Goal: Information Seeking & Learning: Compare options

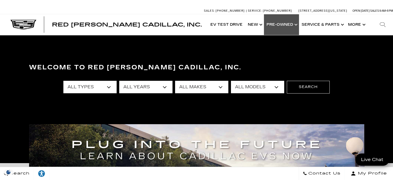
click at [293, 28] on link "Show Pre-Owned" at bounding box center [281, 24] width 35 height 21
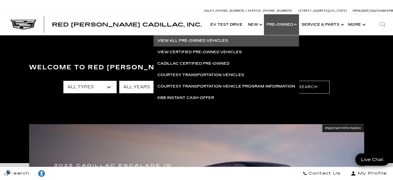
click at [190, 41] on link "View All Pre-Owned Vehicles" at bounding box center [227, 40] width 146 height 11
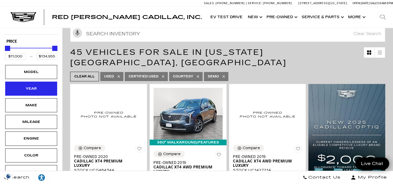
click at [31, 89] on div "Year" at bounding box center [31, 89] width 26 height 6
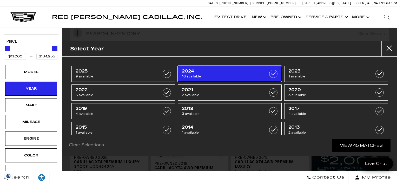
click at [271, 75] on label at bounding box center [273, 74] width 8 height 8
type input "$45,985"
type input "$99,000"
checkbox input "true"
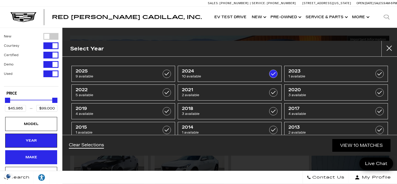
click at [37, 154] on div "Make" at bounding box center [31, 157] width 52 height 14
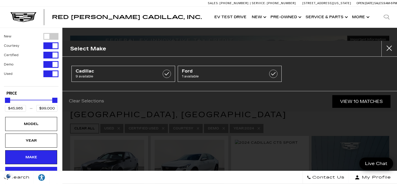
click at [27, 168] on div "Mileage" at bounding box center [31, 174] width 52 height 14
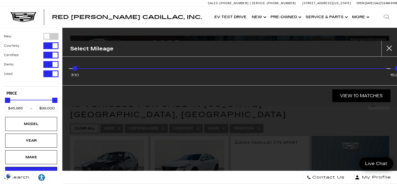
click at [29, 75] on button "Used" at bounding box center [31, 73] width 55 height 7
click at [48, 74] on div "Filter by Vehicle Type" at bounding box center [50, 73] width 15 height 7
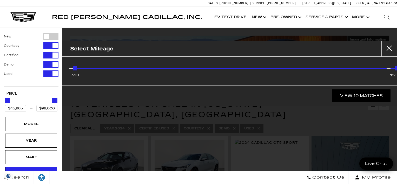
click at [392, 46] on button "Close" at bounding box center [390, 49] width 16 height 16
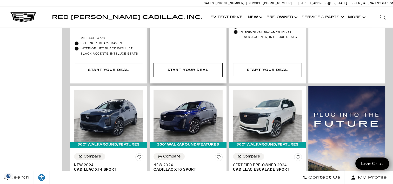
scroll to position [338, 0]
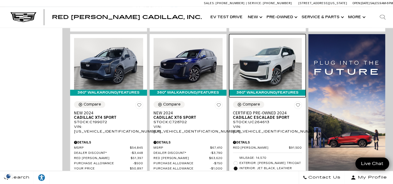
click at [267, 67] on img at bounding box center [267, 64] width 69 height 52
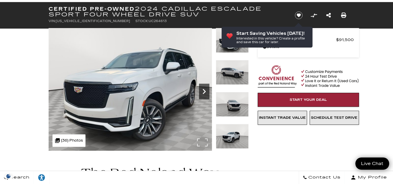
click at [205, 92] on icon "Next" at bounding box center [204, 91] width 3 height 5
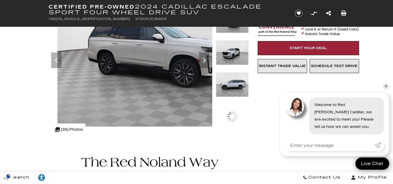
scroll to position [78, 0]
click at [145, 55] on img at bounding box center [158, 51] width 218 height 150
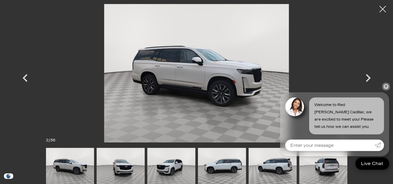
click at [387, 85] on link "✕" at bounding box center [386, 86] width 6 height 6
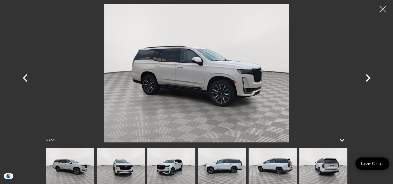
click at [367, 76] on icon "Next" at bounding box center [368, 78] width 5 height 8
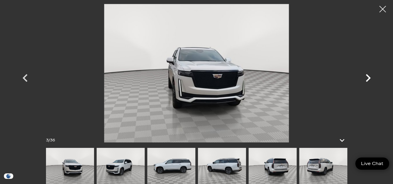
click at [367, 76] on icon "Next" at bounding box center [368, 78] width 5 height 8
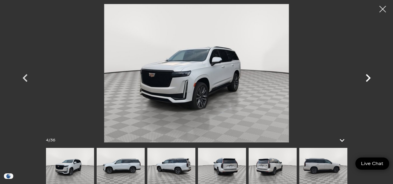
click at [367, 76] on icon "Next" at bounding box center [368, 78] width 5 height 8
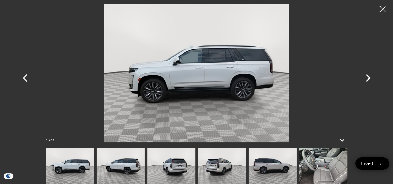
click at [367, 76] on icon "Next" at bounding box center [368, 78] width 5 height 8
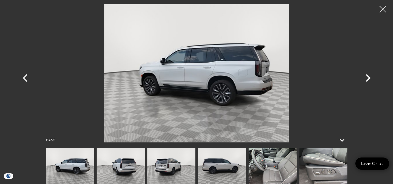
click at [367, 76] on icon "Next" at bounding box center [368, 78] width 5 height 8
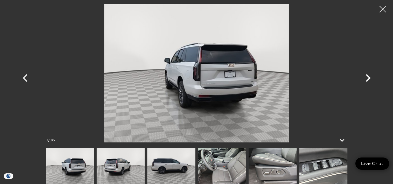
click at [367, 76] on icon "Next" at bounding box center [368, 78] width 5 height 8
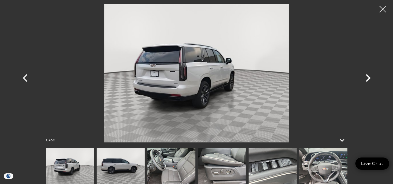
click at [367, 76] on icon "Next" at bounding box center [368, 78] width 5 height 8
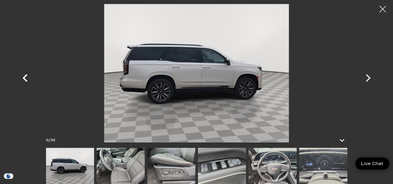
click at [23, 79] on icon "Previous" at bounding box center [25, 78] width 16 height 16
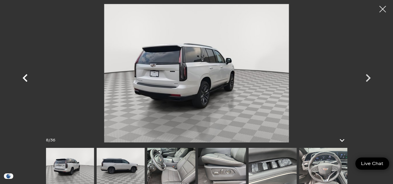
click at [23, 79] on icon "Previous" at bounding box center [25, 78] width 16 height 16
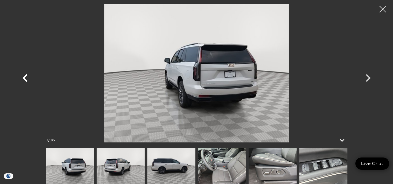
click at [23, 79] on icon "Previous" at bounding box center [25, 78] width 16 height 16
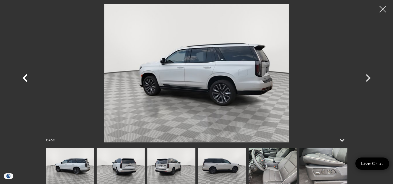
click at [23, 79] on icon "Previous" at bounding box center [25, 78] width 16 height 16
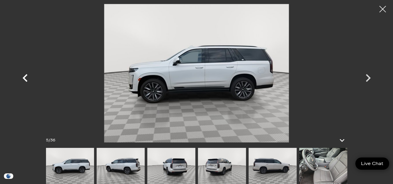
click at [23, 79] on icon "Previous" at bounding box center [25, 78] width 16 height 16
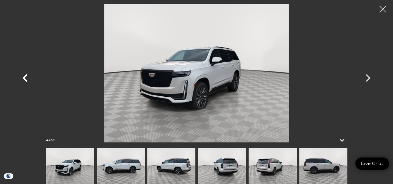
click at [23, 79] on icon "Previous" at bounding box center [25, 78] width 16 height 16
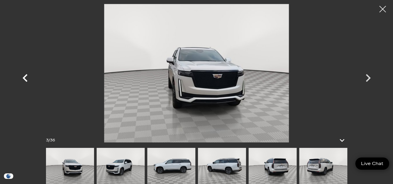
click at [23, 79] on icon "Previous" at bounding box center [25, 78] width 16 height 16
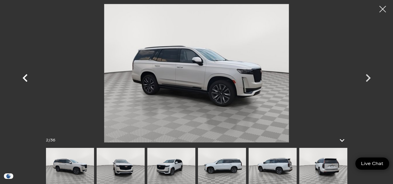
click at [23, 79] on icon "Previous" at bounding box center [25, 78] width 16 height 16
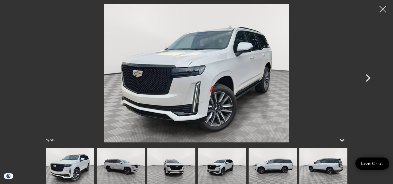
click at [23, 79] on div at bounding box center [197, 73] width 364 height 139
click at [371, 77] on icon "Next" at bounding box center [369, 78] width 16 height 16
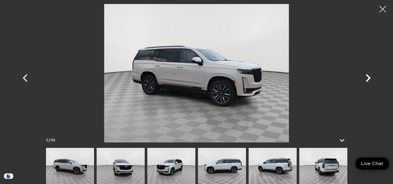
click at [371, 77] on icon "Next" at bounding box center [369, 78] width 16 height 16
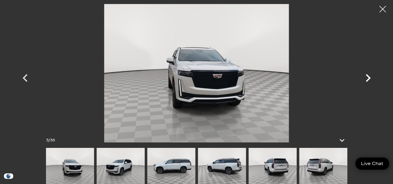
click at [371, 77] on icon "Next" at bounding box center [369, 78] width 16 height 16
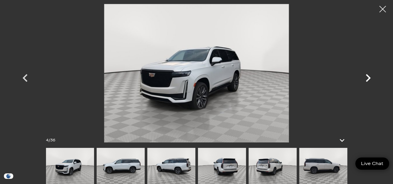
click at [371, 77] on icon "Next" at bounding box center [369, 78] width 16 height 16
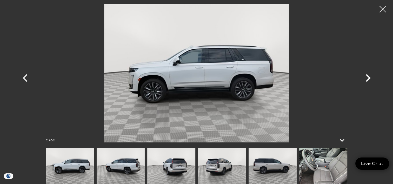
click at [371, 77] on icon "Next" at bounding box center [369, 78] width 16 height 16
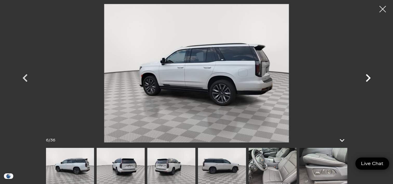
click at [371, 77] on icon "Next" at bounding box center [369, 78] width 16 height 16
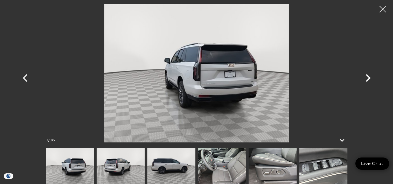
click at [371, 77] on icon "Next" at bounding box center [369, 78] width 16 height 16
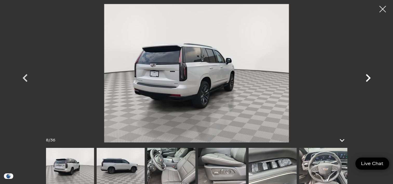
click at [371, 77] on icon "Next" at bounding box center [369, 78] width 16 height 16
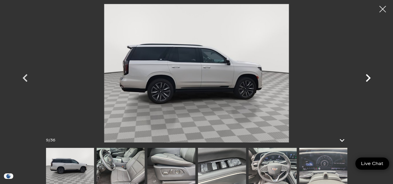
click at [371, 77] on icon "Next" at bounding box center [369, 78] width 16 height 16
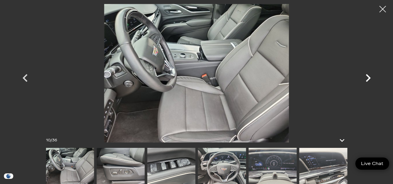
click at [371, 77] on icon "Next" at bounding box center [369, 78] width 16 height 16
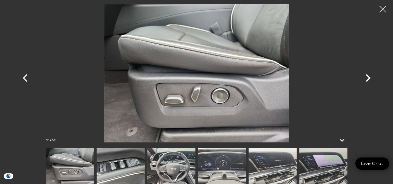
click at [371, 77] on icon "Next" at bounding box center [369, 78] width 16 height 16
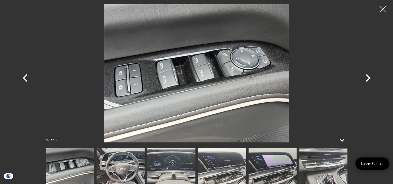
click at [371, 77] on icon "Next" at bounding box center [369, 78] width 16 height 16
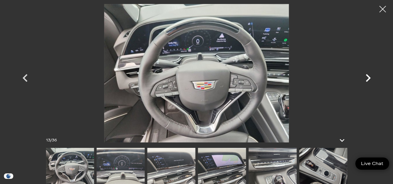
click at [371, 77] on icon "Next" at bounding box center [369, 78] width 16 height 16
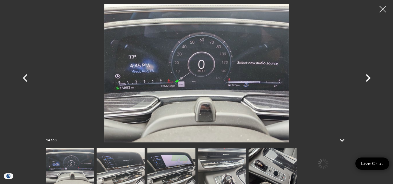
click at [371, 77] on icon "Next" at bounding box center [369, 78] width 16 height 16
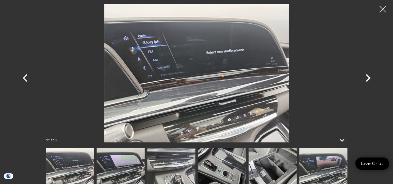
click at [371, 77] on icon "Next" at bounding box center [369, 78] width 16 height 16
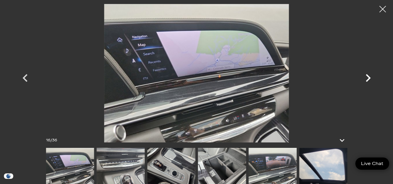
click at [371, 77] on icon "Next" at bounding box center [369, 78] width 16 height 16
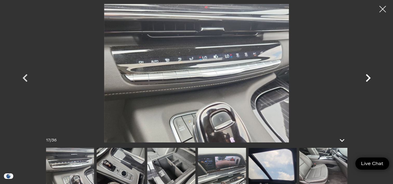
click at [371, 77] on icon "Next" at bounding box center [369, 78] width 16 height 16
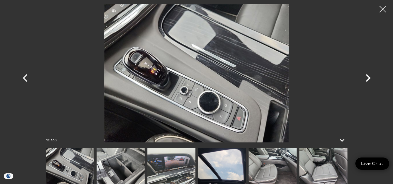
click at [371, 77] on icon "Next" at bounding box center [369, 78] width 16 height 16
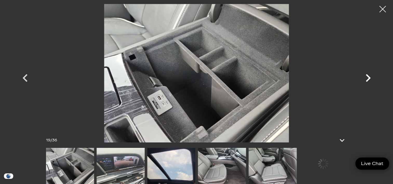
click at [371, 77] on icon "Next" at bounding box center [369, 78] width 16 height 16
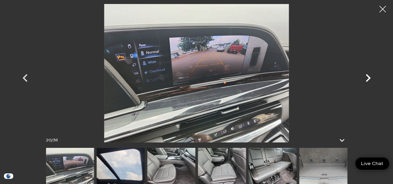
click at [371, 77] on icon "Next" at bounding box center [369, 78] width 16 height 16
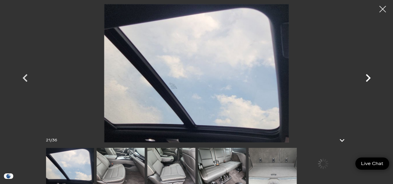
click at [371, 77] on icon "Next" at bounding box center [369, 78] width 16 height 16
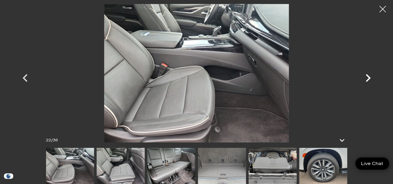
click at [371, 77] on icon "Next" at bounding box center [369, 78] width 16 height 16
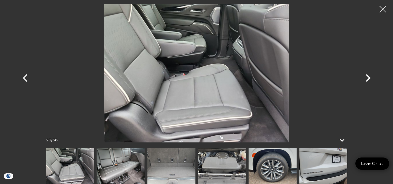
click at [371, 77] on icon "Next" at bounding box center [369, 78] width 16 height 16
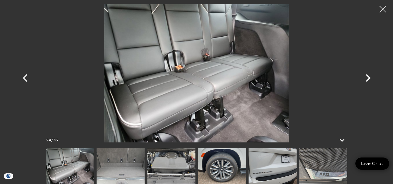
click at [371, 77] on icon "Next" at bounding box center [369, 78] width 16 height 16
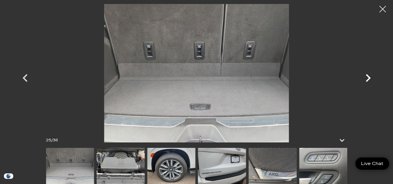
click at [371, 77] on icon "Next" at bounding box center [369, 78] width 16 height 16
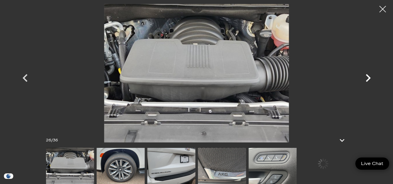
click at [371, 77] on icon "Next" at bounding box center [369, 78] width 16 height 16
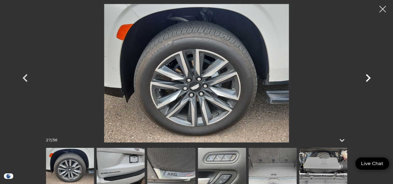
click at [371, 77] on icon "Next" at bounding box center [369, 78] width 16 height 16
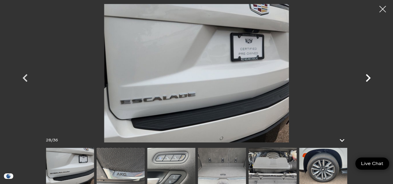
click at [371, 77] on icon "Next" at bounding box center [369, 78] width 16 height 16
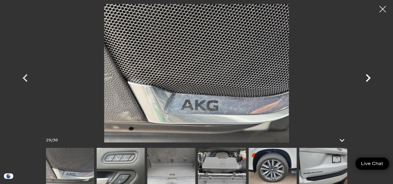
click at [371, 77] on icon "Next" at bounding box center [369, 78] width 16 height 16
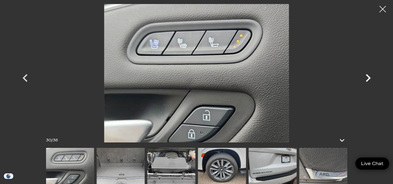
click at [371, 77] on icon "Next" at bounding box center [369, 78] width 16 height 16
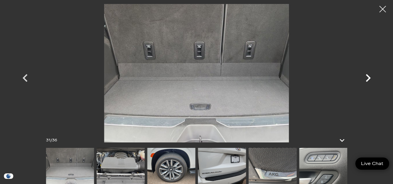
click at [371, 77] on icon "Next" at bounding box center [369, 78] width 16 height 16
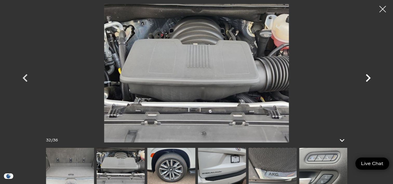
click at [371, 77] on icon "Next" at bounding box center [369, 78] width 16 height 16
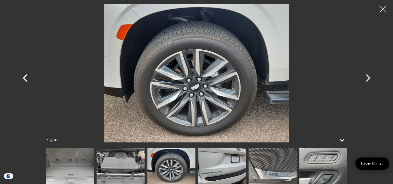
click at [60, 162] on img at bounding box center [70, 166] width 48 height 36
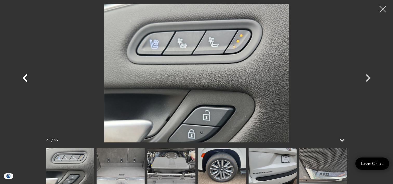
click at [23, 76] on icon "Previous" at bounding box center [25, 78] width 16 height 16
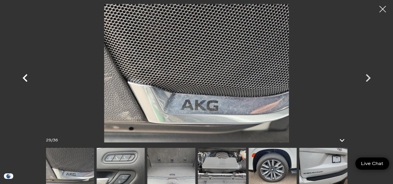
click at [23, 76] on icon "Previous" at bounding box center [25, 78] width 16 height 16
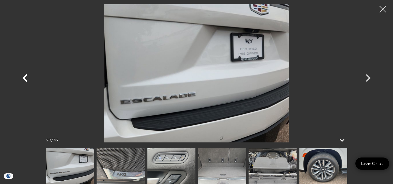
click at [23, 76] on icon "Previous" at bounding box center [25, 78] width 16 height 16
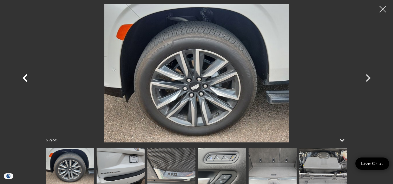
click at [23, 76] on icon "Previous" at bounding box center [25, 78] width 16 height 16
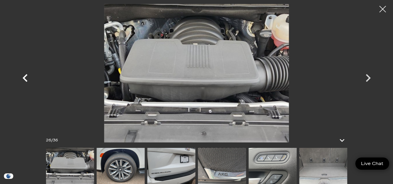
click at [23, 76] on icon "Previous" at bounding box center [25, 78] width 16 height 16
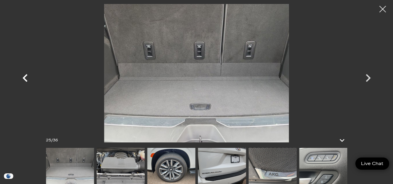
click at [23, 76] on icon "Previous" at bounding box center [25, 78] width 16 height 16
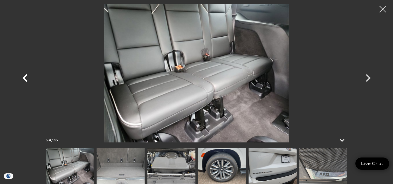
click at [23, 76] on icon "Previous" at bounding box center [25, 78] width 16 height 16
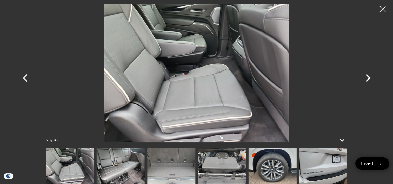
click at [372, 78] on icon "Next" at bounding box center [369, 78] width 16 height 16
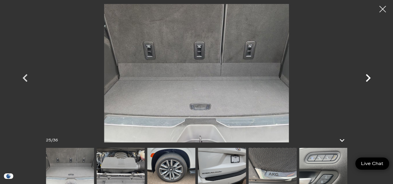
click at [372, 78] on icon "Next" at bounding box center [369, 78] width 16 height 16
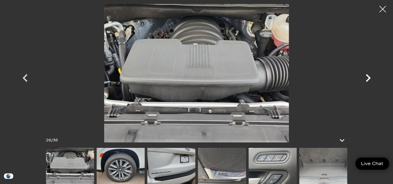
click at [372, 78] on icon "Next" at bounding box center [369, 78] width 16 height 16
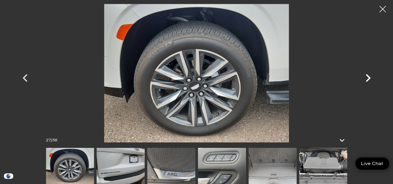
click at [372, 78] on icon "Next" at bounding box center [369, 78] width 16 height 16
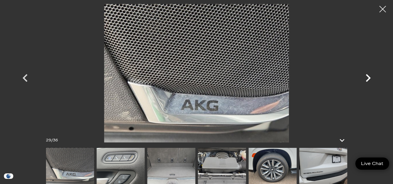
click at [372, 78] on icon "Next" at bounding box center [369, 78] width 16 height 16
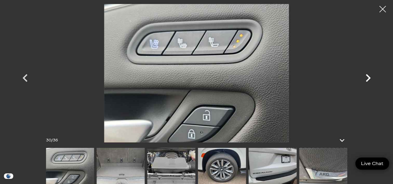
click at [372, 78] on icon "Next" at bounding box center [369, 78] width 16 height 16
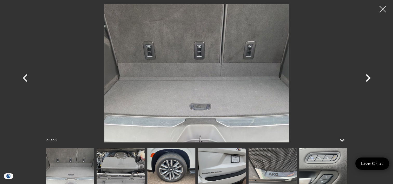
click at [372, 78] on icon "Next" at bounding box center [369, 78] width 16 height 16
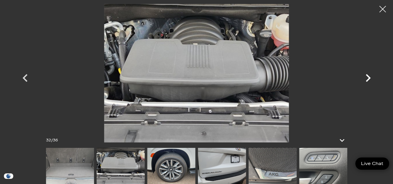
click at [372, 78] on icon "Next" at bounding box center [369, 78] width 16 height 16
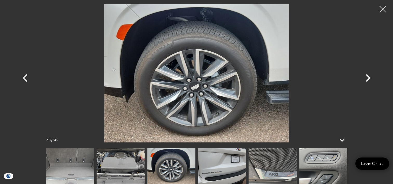
click at [372, 78] on icon "Next" at bounding box center [369, 78] width 16 height 16
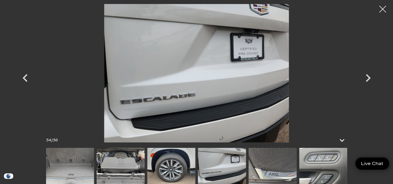
click at [381, 10] on div at bounding box center [383, 9] width 14 height 14
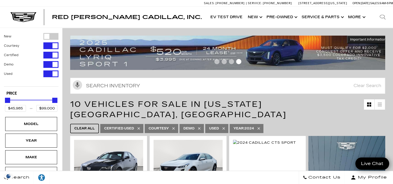
click at [79, 125] on span "Clear All" at bounding box center [84, 128] width 21 height 7
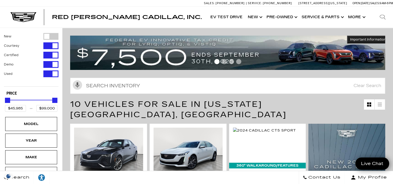
type input "$11,000"
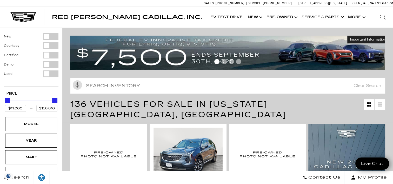
click at [53, 74] on div "Filter by Vehicle Type" at bounding box center [50, 73] width 15 height 7
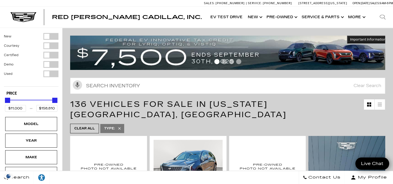
type input "$99,000"
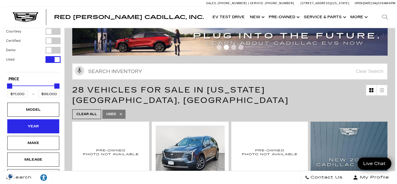
scroll to position [26, 0]
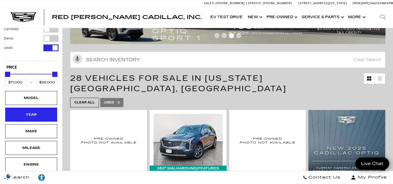
click at [37, 114] on div "Year" at bounding box center [31, 115] width 26 height 6
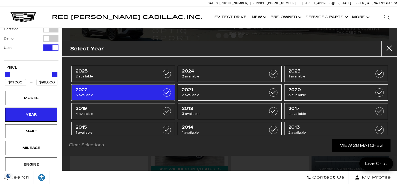
click at [111, 91] on span "2022" at bounding box center [116, 89] width 81 height 5
type input "$59,500"
type input "$72,000"
checkbox input "true"
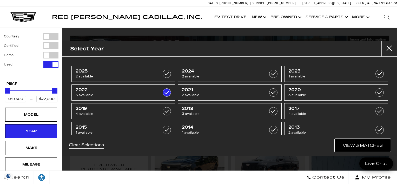
click at [372, 147] on link "View 3 Matches" at bounding box center [363, 145] width 56 height 13
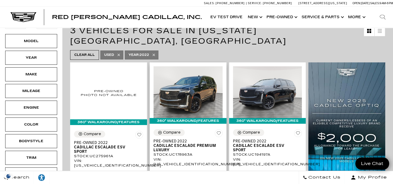
scroll to position [78, 0]
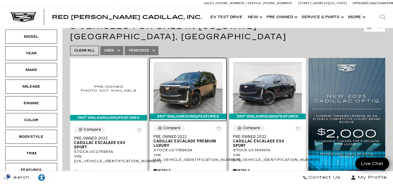
click at [196, 94] on img at bounding box center [188, 88] width 69 height 52
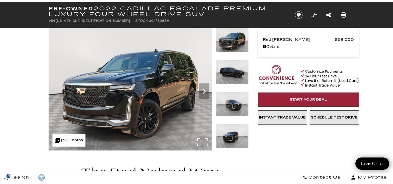
click at [170, 101] on img at bounding box center [131, 89] width 164 height 123
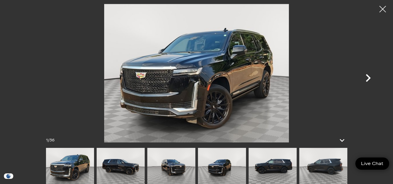
click at [370, 77] on icon "Next" at bounding box center [369, 78] width 16 height 16
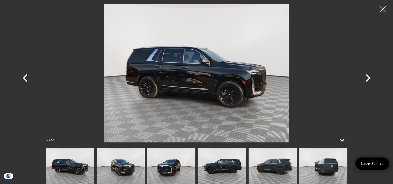
click at [371, 77] on icon "Next" at bounding box center [369, 78] width 16 height 16
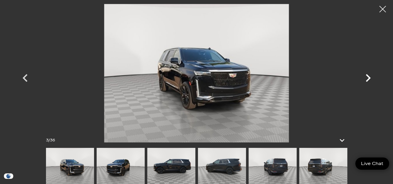
click at [371, 77] on icon "Next" at bounding box center [369, 78] width 16 height 16
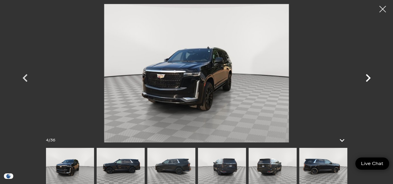
click at [371, 77] on icon "Next" at bounding box center [369, 78] width 16 height 16
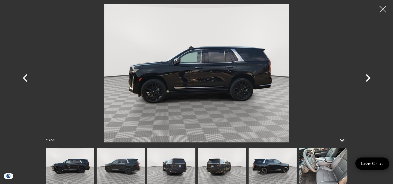
click at [371, 77] on icon "Next" at bounding box center [369, 78] width 16 height 16
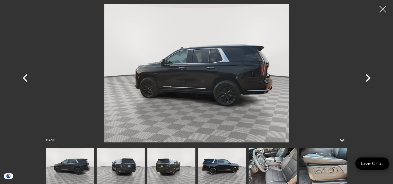
click at [371, 77] on icon "Next" at bounding box center [369, 78] width 16 height 16
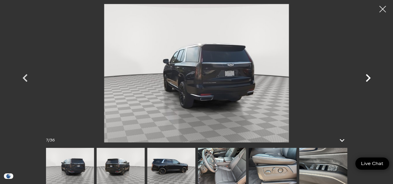
click at [371, 77] on icon "Next" at bounding box center [369, 78] width 16 height 16
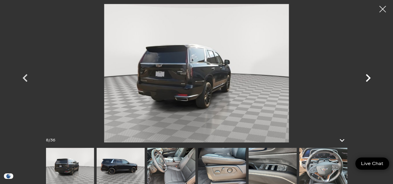
click at [371, 77] on icon "Next" at bounding box center [369, 78] width 16 height 16
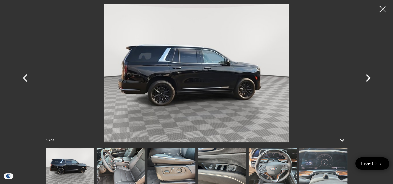
click at [371, 77] on icon "Next" at bounding box center [369, 78] width 16 height 16
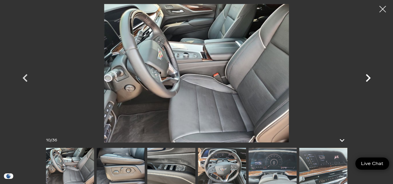
click at [371, 77] on icon "Next" at bounding box center [369, 78] width 16 height 16
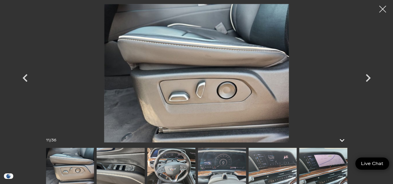
click at [383, 9] on div at bounding box center [383, 9] width 14 height 14
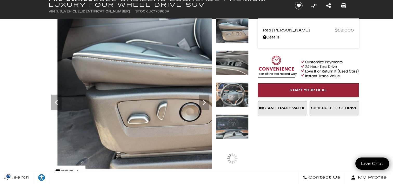
scroll to position [78, 0]
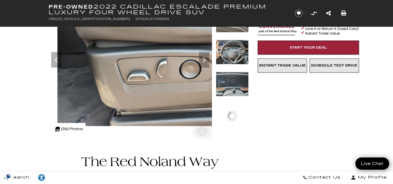
click at [74, 130] on div ".cls-1, .cls-3 { fill: #c50033; } .cls-1 { clip-rule: evenodd; } .cls-2 { clip-…" at bounding box center [69, 129] width 33 height 12
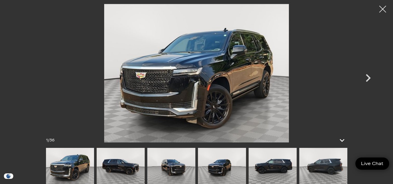
click at [380, 6] on div at bounding box center [383, 9] width 14 height 14
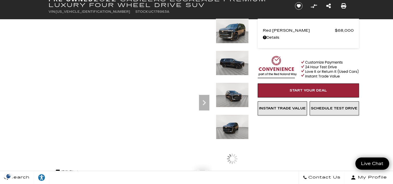
scroll to position [0, 0]
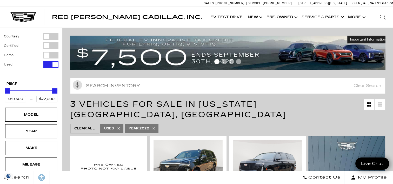
click at [155, 127] on icon at bounding box center [154, 128] width 2 height 2
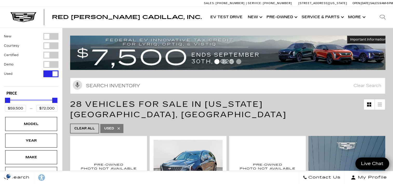
type input "$11,000"
type input "$99,000"
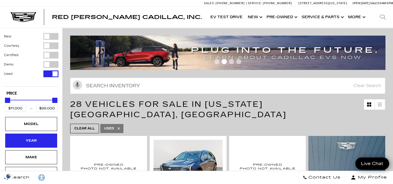
click at [43, 139] on div "Year" at bounding box center [31, 141] width 26 height 6
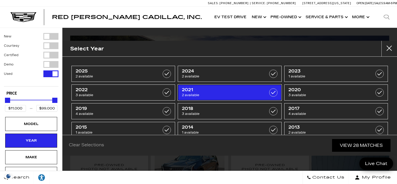
click at [214, 94] on span "2 available" at bounding box center [222, 95] width 81 height 5
type input "$29,500"
type input "$49,500"
checkbox input "true"
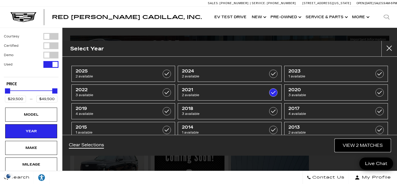
click at [377, 145] on link "View 2 Matches" at bounding box center [363, 145] width 56 height 13
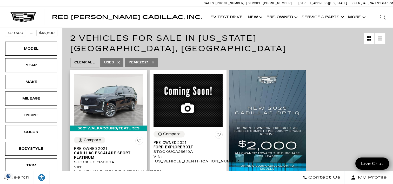
scroll to position [78, 0]
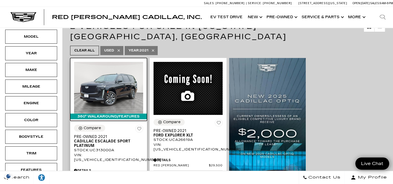
click at [112, 92] on img at bounding box center [108, 88] width 69 height 52
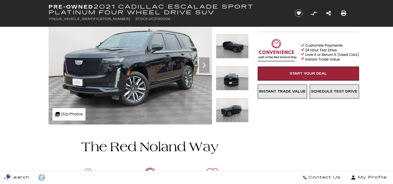
scroll to position [26, 0]
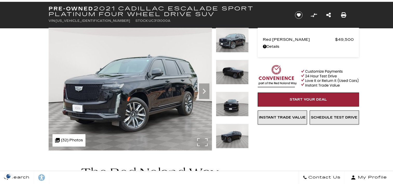
click at [159, 96] on img at bounding box center [131, 89] width 164 height 123
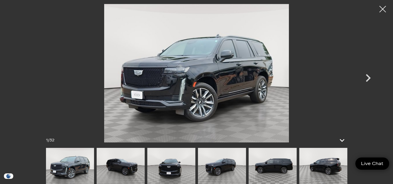
click at [321, 167] on img at bounding box center [324, 166] width 48 height 36
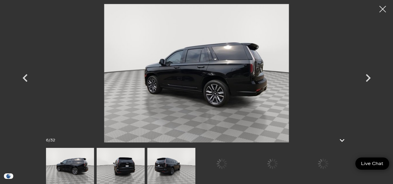
scroll to position [0, 0]
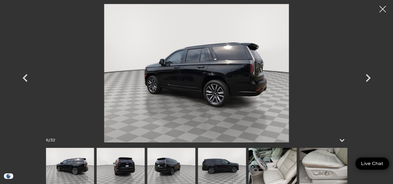
click at [345, 173] on img at bounding box center [324, 166] width 48 height 36
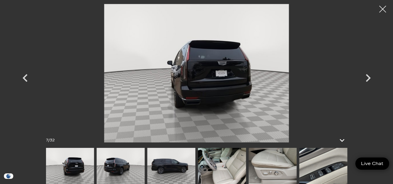
click at [383, 9] on div at bounding box center [383, 9] width 14 height 14
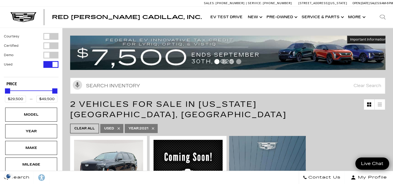
click at [154, 126] on icon at bounding box center [153, 128] width 4 height 4
type input "$11,000"
type input "$99,000"
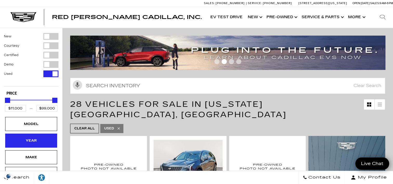
click at [28, 140] on div "Year" at bounding box center [31, 141] width 26 height 6
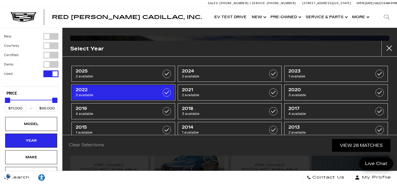
click at [124, 90] on span "2022" at bounding box center [116, 89] width 81 height 5
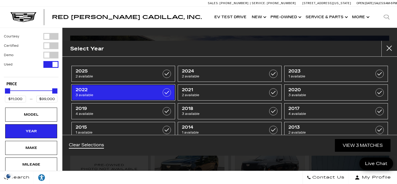
type input "$59,500"
type input "$72,000"
checkbox input "true"
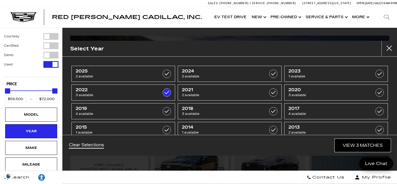
click at [376, 146] on link "View 3 Matches" at bounding box center [363, 145] width 56 height 13
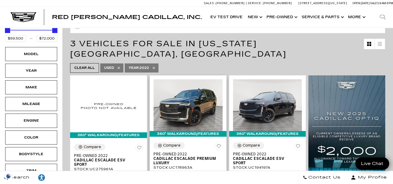
scroll to position [78, 0]
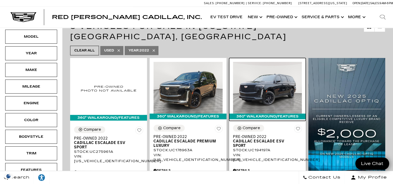
click at [262, 93] on img at bounding box center [267, 88] width 69 height 52
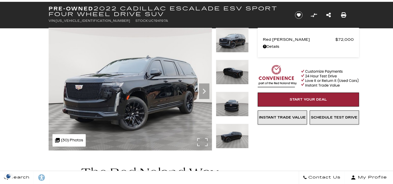
scroll to position [26, 0]
click at [154, 94] on img at bounding box center [131, 89] width 164 height 123
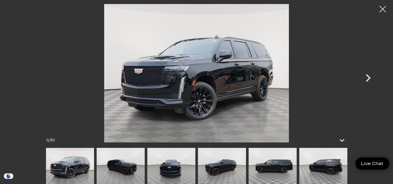
scroll to position [52, 0]
click at [334, 167] on img at bounding box center [324, 166] width 48 height 36
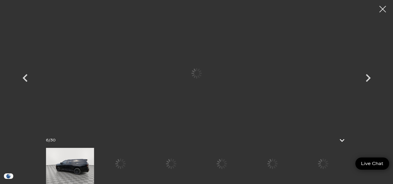
scroll to position [0, 0]
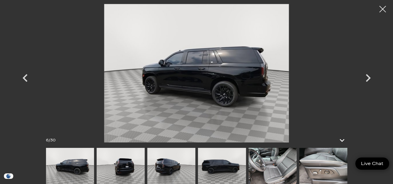
click at [120, 167] on img at bounding box center [121, 166] width 48 height 36
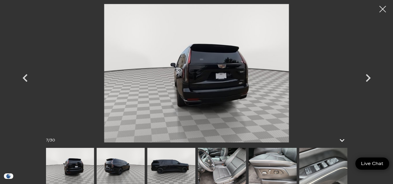
scroll to position [182, 0]
click at [326, 168] on img at bounding box center [324, 166] width 48 height 36
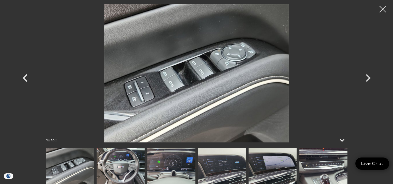
click at [284, 168] on img at bounding box center [273, 166] width 48 height 36
click at [317, 165] on img at bounding box center [324, 166] width 48 height 36
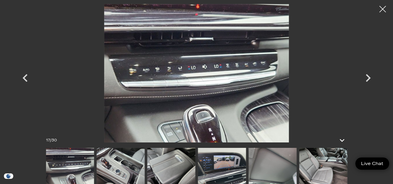
click at [322, 164] on img at bounding box center [324, 166] width 48 height 36
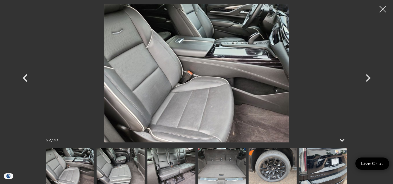
click at [324, 166] on img at bounding box center [324, 166] width 48 height 36
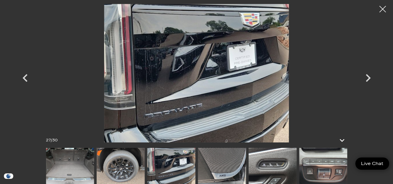
click at [331, 167] on img at bounding box center [324, 166] width 48 height 36
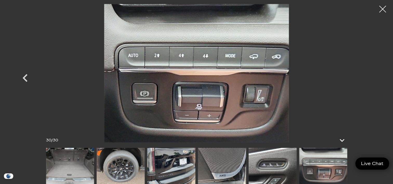
click at [380, 10] on div at bounding box center [383, 9] width 14 height 14
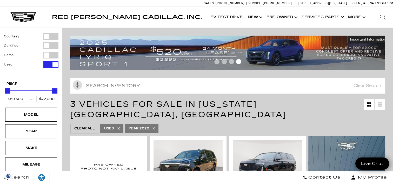
click at [154, 126] on icon at bounding box center [154, 128] width 4 height 4
type input "$11,000"
type input "$99,000"
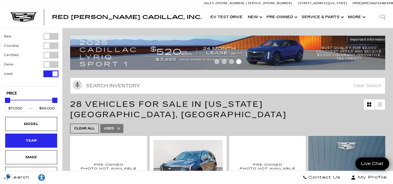
click at [45, 143] on div "Year" at bounding box center [31, 141] width 52 height 14
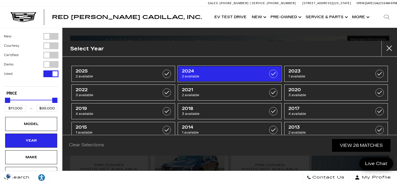
click at [224, 77] on span "2 available" at bounding box center [222, 76] width 81 height 5
type input "$99,000"
checkbox input "true"
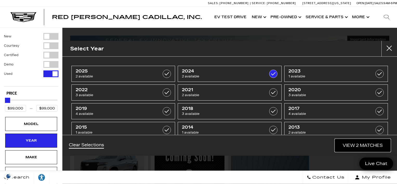
click at [370, 141] on link "View 2 Matches" at bounding box center [363, 145] width 56 height 13
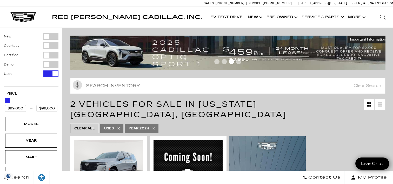
click at [154, 126] on icon at bounding box center [154, 128] width 4 height 4
type input "$11,000"
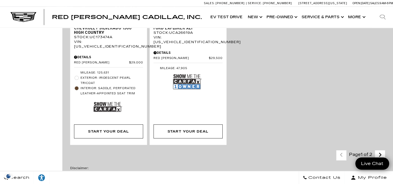
scroll to position [1222, 0]
click at [382, 150] on link "Next - Page" at bounding box center [380, 154] width 11 height 9
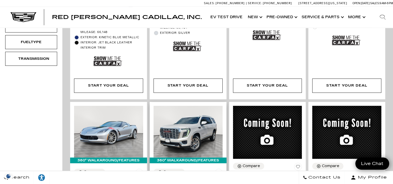
scroll to position [260, 0]
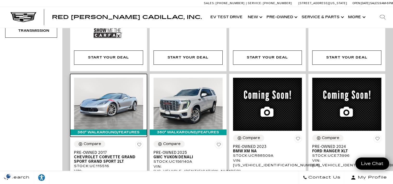
click at [128, 90] on img at bounding box center [108, 104] width 69 height 52
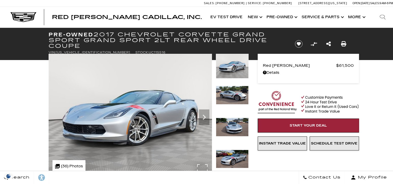
click at [140, 92] on img at bounding box center [131, 115] width 164 height 123
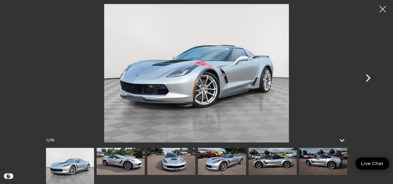
scroll to position [26, 0]
click at [131, 158] on img at bounding box center [121, 161] width 48 height 27
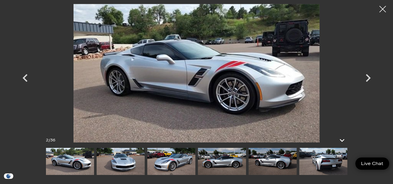
scroll to position [0, 0]
click at [368, 79] on icon "Next" at bounding box center [368, 78] width 5 height 8
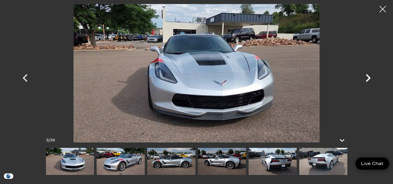
click at [368, 79] on icon "Next" at bounding box center [368, 78] width 5 height 8
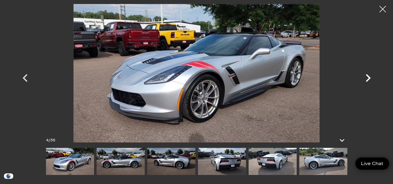
click at [368, 79] on icon "Next" at bounding box center [368, 78] width 5 height 8
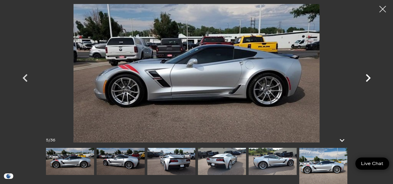
click at [368, 79] on icon "Next" at bounding box center [368, 78] width 5 height 8
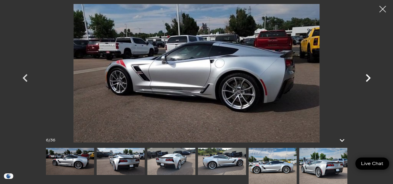
click at [368, 79] on icon "Next" at bounding box center [368, 78] width 5 height 8
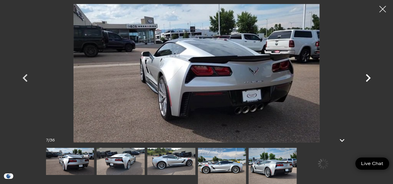
click at [368, 79] on icon "Next" at bounding box center [368, 78] width 5 height 8
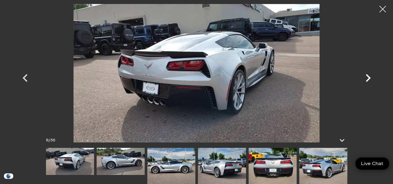
click at [368, 79] on icon "Next" at bounding box center [368, 78] width 5 height 8
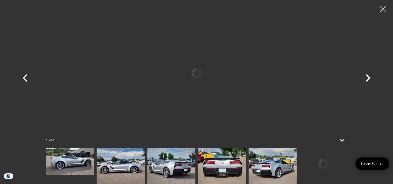
click at [368, 79] on icon "Next" at bounding box center [368, 78] width 5 height 8
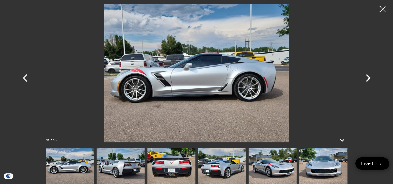
click at [368, 79] on icon "Next" at bounding box center [368, 78] width 5 height 8
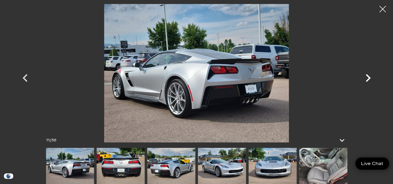
click at [368, 79] on icon "Next" at bounding box center [368, 78] width 5 height 8
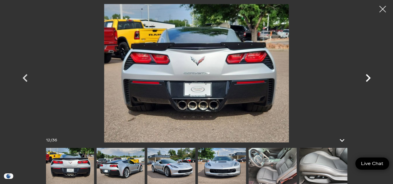
click at [368, 79] on icon "Next" at bounding box center [368, 78] width 5 height 8
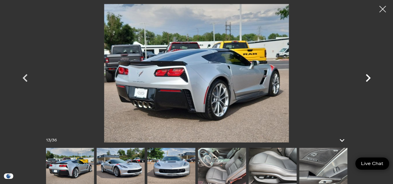
click at [368, 79] on icon "Next" at bounding box center [368, 78] width 5 height 8
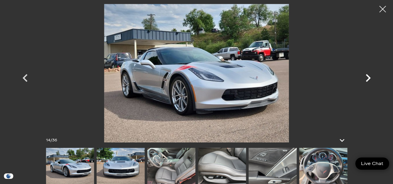
click at [368, 79] on icon "Next" at bounding box center [368, 78] width 5 height 8
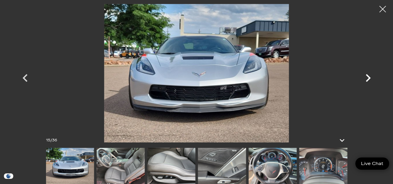
click at [368, 79] on icon "Next" at bounding box center [368, 78] width 5 height 8
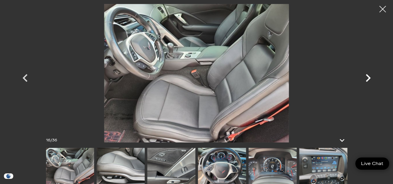
click at [368, 79] on icon "Next" at bounding box center [368, 78] width 5 height 8
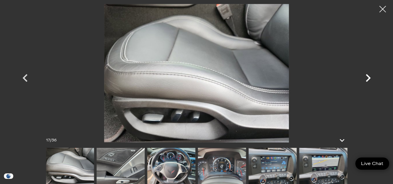
click at [368, 79] on icon "Next" at bounding box center [368, 78] width 5 height 8
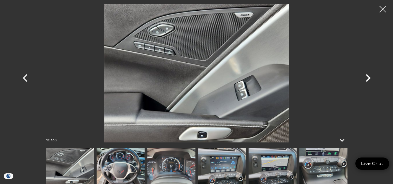
click at [368, 79] on icon "Next" at bounding box center [368, 78] width 5 height 8
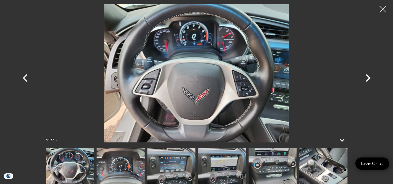
click at [368, 79] on icon "Next" at bounding box center [368, 78] width 5 height 8
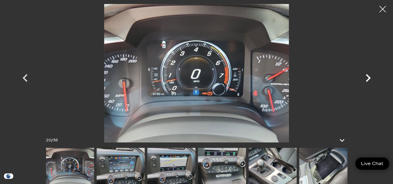
click at [368, 79] on icon "Next" at bounding box center [368, 78] width 5 height 8
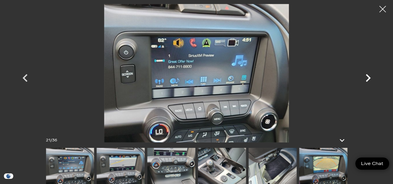
click at [368, 79] on icon "Next" at bounding box center [368, 78] width 5 height 8
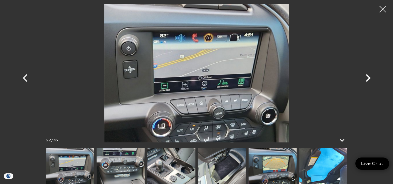
click at [368, 79] on icon "Next" at bounding box center [368, 78] width 5 height 8
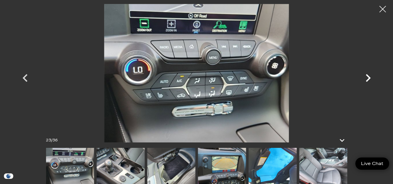
click at [368, 79] on icon "Next" at bounding box center [368, 78] width 5 height 8
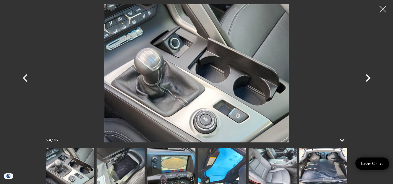
click at [368, 79] on icon "Next" at bounding box center [368, 78] width 5 height 8
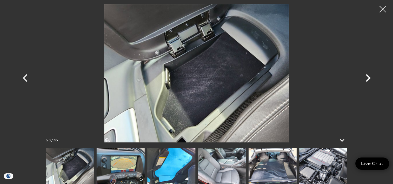
click at [368, 79] on icon "Next" at bounding box center [368, 78] width 5 height 8
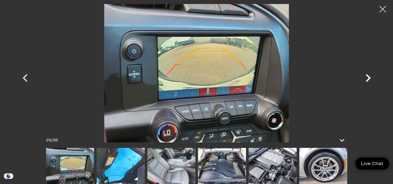
click at [368, 79] on icon "Next" at bounding box center [368, 78] width 5 height 8
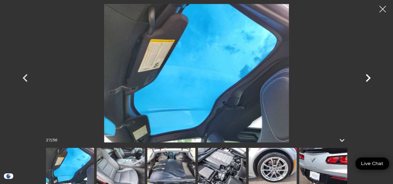
click at [368, 79] on icon "Next" at bounding box center [368, 78] width 5 height 8
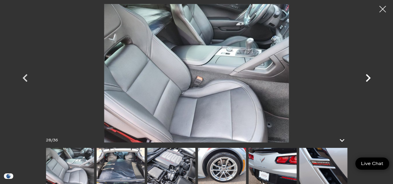
click at [368, 79] on icon "Next" at bounding box center [368, 78] width 5 height 8
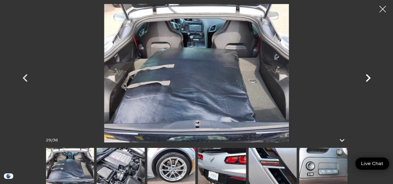
click at [368, 79] on icon "Next" at bounding box center [368, 78] width 5 height 8
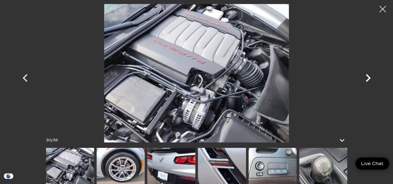
click at [368, 79] on icon "Next" at bounding box center [368, 78] width 5 height 8
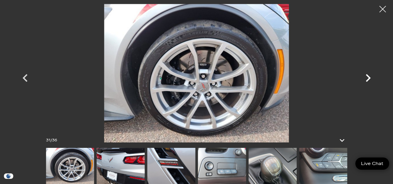
click at [368, 79] on icon "Next" at bounding box center [368, 78] width 5 height 8
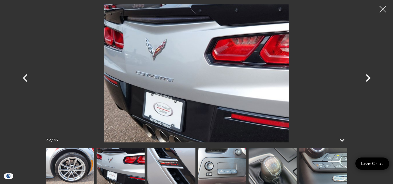
click at [368, 79] on icon "Next" at bounding box center [368, 78] width 5 height 8
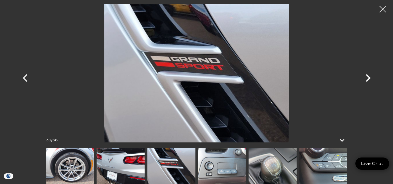
click at [368, 79] on icon "Next" at bounding box center [368, 78] width 5 height 8
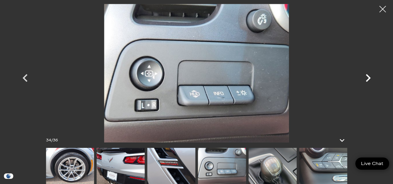
click at [368, 79] on icon "Next" at bounding box center [368, 78] width 5 height 8
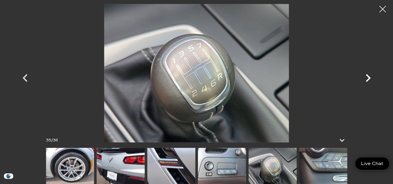
click at [368, 79] on icon "Next" at bounding box center [368, 78] width 5 height 8
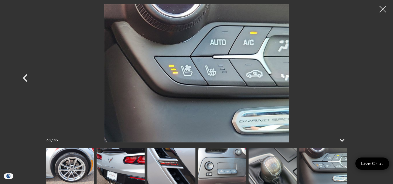
click at [368, 79] on div at bounding box center [197, 73] width 364 height 139
click at [388, 8] on div at bounding box center [383, 9] width 14 height 14
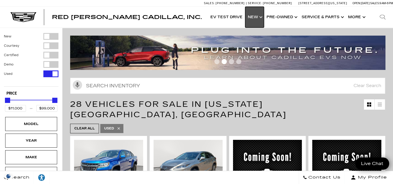
click at [257, 17] on link "Show New" at bounding box center [254, 17] width 19 height 21
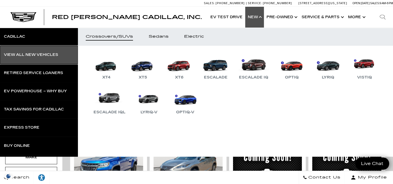
click at [24, 56] on div "View All New Vehicles" at bounding box center [31, 55] width 54 height 4
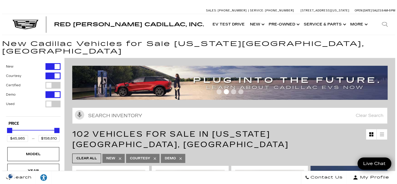
scroll to position [26, 0]
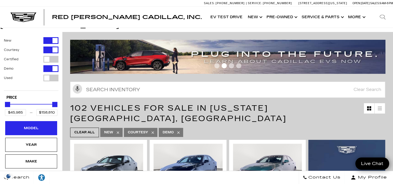
click at [38, 125] on div "Model" at bounding box center [31, 128] width 26 height 6
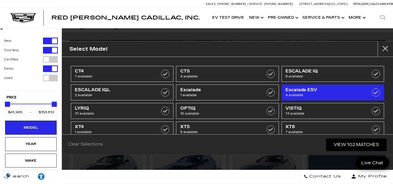
scroll to position [12, 0]
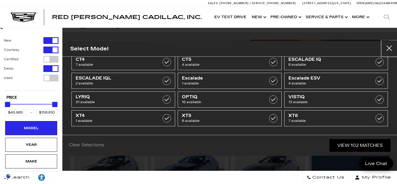
click at [391, 50] on button "close" at bounding box center [390, 49] width 16 height 16
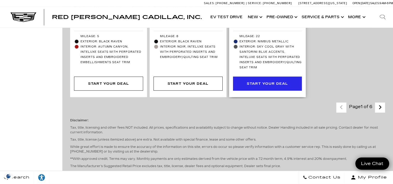
scroll to position [1508, 0]
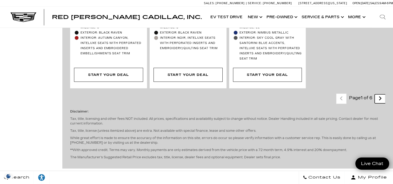
click at [382, 94] on icon "next page" at bounding box center [380, 98] width 3 height 8
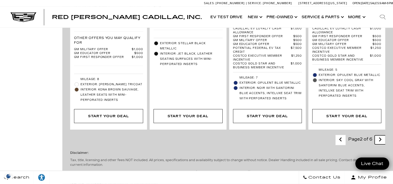
scroll to position [1274, 0]
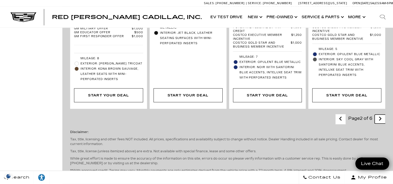
click at [386, 115] on link "Next - Page" at bounding box center [380, 119] width 11 height 9
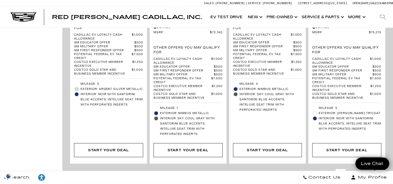
scroll to position [1248, 0]
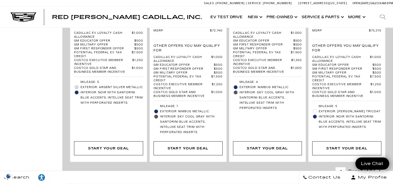
click at [381, 168] on link "Next - Page" at bounding box center [380, 172] width 11 height 9
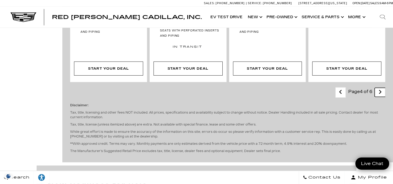
scroll to position [1352, 0]
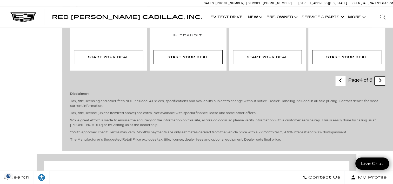
click at [386, 76] on link "Next - Page" at bounding box center [380, 80] width 11 height 9
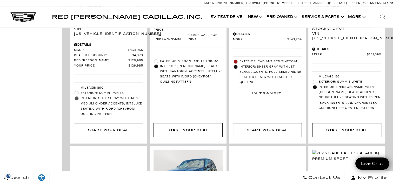
scroll to position [728, 0]
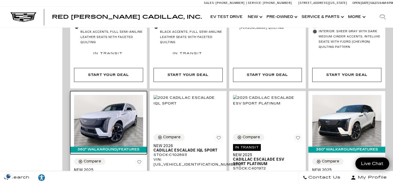
click at [111, 95] on img at bounding box center [108, 121] width 69 height 52
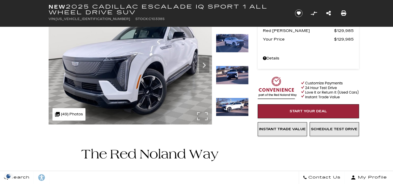
click at [154, 78] on img at bounding box center [131, 63] width 164 height 123
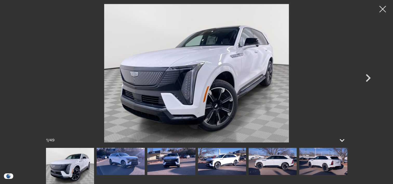
click at [154, 78] on img at bounding box center [197, 73] width 312 height 139
click at [367, 79] on icon "Next" at bounding box center [369, 78] width 16 height 16
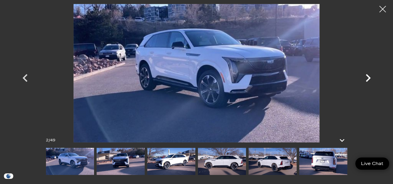
click at [367, 79] on icon "Next" at bounding box center [369, 78] width 16 height 16
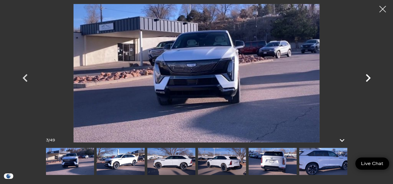
click at [367, 79] on icon "Next" at bounding box center [369, 78] width 16 height 16
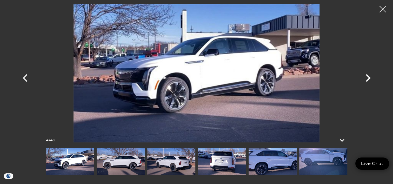
click at [367, 79] on icon "Next" at bounding box center [369, 78] width 16 height 16
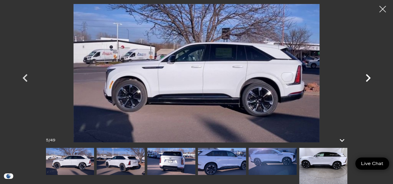
click at [367, 79] on icon "Next" at bounding box center [369, 78] width 16 height 16
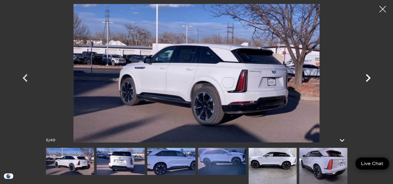
click at [367, 79] on icon "Next" at bounding box center [369, 78] width 16 height 16
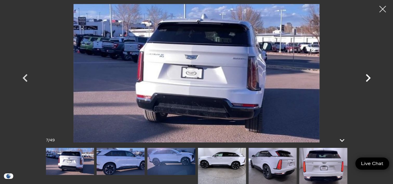
click at [367, 79] on icon "Next" at bounding box center [369, 78] width 16 height 16
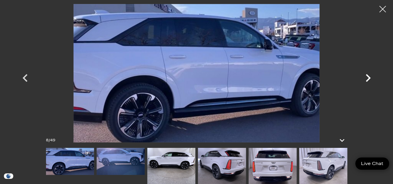
click at [367, 79] on icon "Next" at bounding box center [369, 78] width 16 height 16
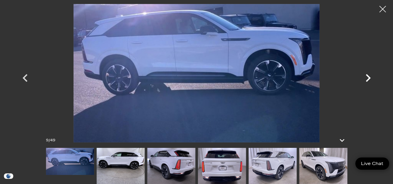
click at [367, 79] on icon "Next" at bounding box center [369, 78] width 16 height 16
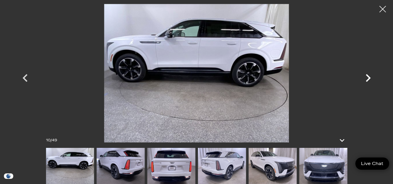
click at [367, 79] on icon "Next" at bounding box center [369, 78] width 16 height 16
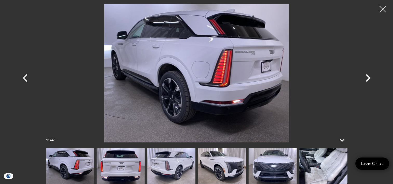
click at [367, 79] on icon "Next" at bounding box center [369, 78] width 16 height 16
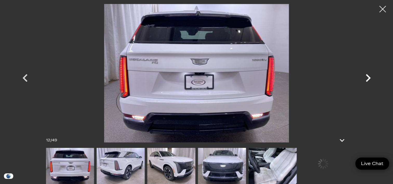
click at [367, 79] on icon "Next" at bounding box center [369, 78] width 16 height 16
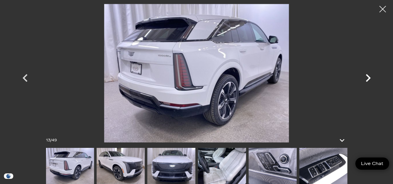
click at [367, 79] on icon "Next" at bounding box center [369, 78] width 16 height 16
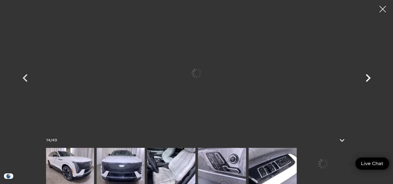
click at [367, 79] on icon "Next" at bounding box center [369, 78] width 16 height 16
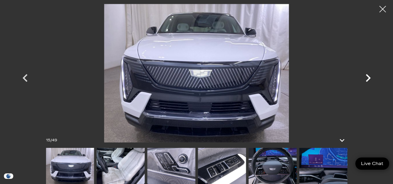
click at [367, 79] on icon "Next" at bounding box center [369, 78] width 16 height 16
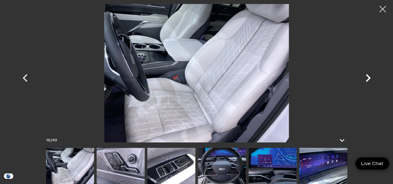
click at [367, 79] on icon "Next" at bounding box center [369, 78] width 16 height 16
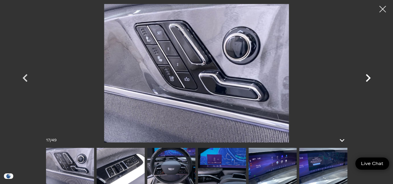
click at [367, 79] on icon "Next" at bounding box center [369, 78] width 16 height 16
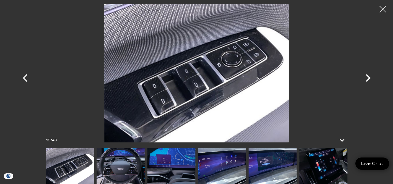
click at [367, 79] on icon "Next" at bounding box center [369, 78] width 16 height 16
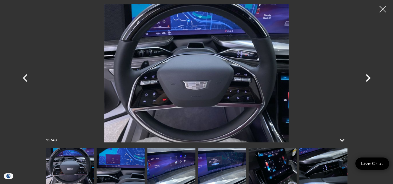
click at [367, 79] on icon "Next" at bounding box center [369, 78] width 16 height 16
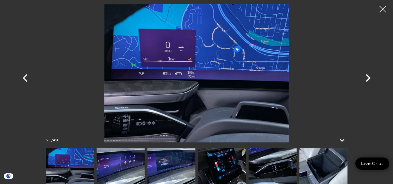
click at [367, 79] on icon "Next" at bounding box center [369, 78] width 16 height 16
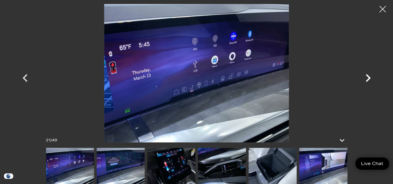
click at [367, 79] on icon "Next" at bounding box center [369, 78] width 16 height 16
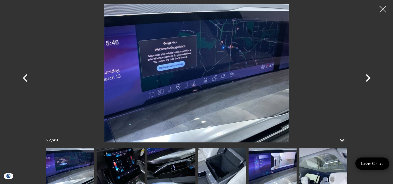
click at [367, 79] on icon "Next" at bounding box center [369, 78] width 16 height 16
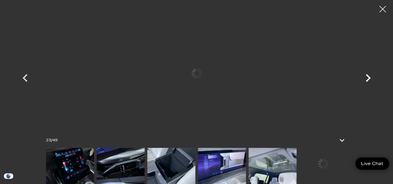
click at [367, 79] on icon "Next" at bounding box center [369, 78] width 16 height 16
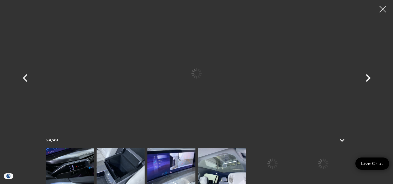
click at [367, 79] on icon "Next" at bounding box center [369, 78] width 16 height 16
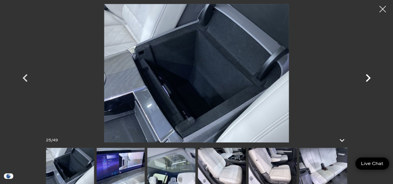
click at [367, 79] on icon "Next" at bounding box center [369, 78] width 16 height 16
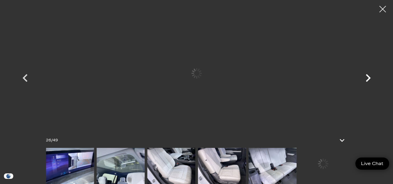
click at [367, 79] on icon "Next" at bounding box center [369, 78] width 16 height 16
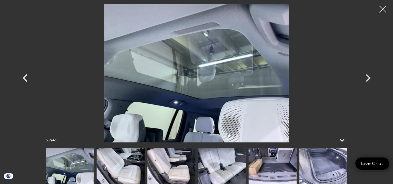
click at [384, 9] on div at bounding box center [383, 9] width 14 height 14
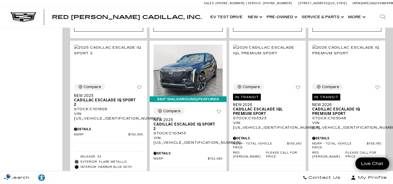
scroll to position [1118, 0]
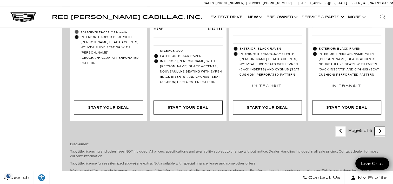
click at [382, 127] on icon "next page" at bounding box center [380, 131] width 3 height 8
